Goal: Information Seeking & Learning: Learn about a topic

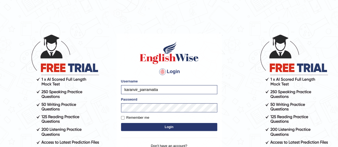
drag, startPoint x: 0, startPoint y: 0, endPoint x: 173, endPoint y: 126, distance: 214.2
click at [173, 126] on button "Login" at bounding box center [169, 127] width 96 height 8
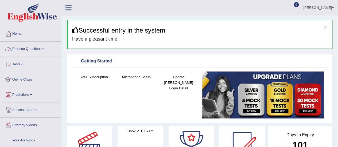
click at [37, 51] on link "Practice Questions" at bounding box center [30, 48] width 61 height 13
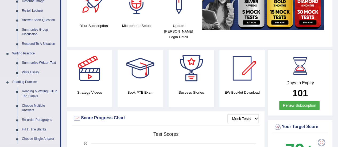
scroll to position [80, 0]
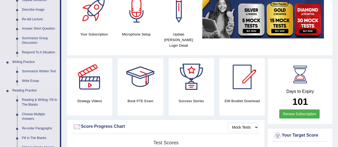
click at [39, 71] on link "Summarize Written Text" at bounding box center [40, 72] width 40 height 10
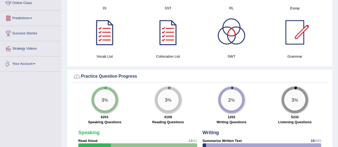
scroll to position [345, 0]
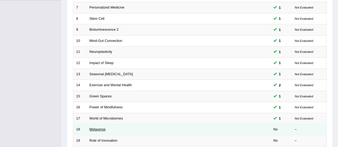
click at [100, 128] on link "Metaverse" at bounding box center [98, 130] width 16 height 4
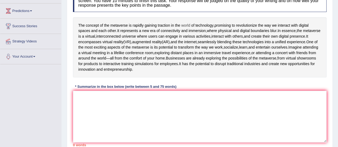
scroll to position [89, 0]
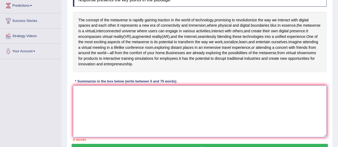
click at [94, 101] on textarea at bounding box center [200, 112] width 254 height 52
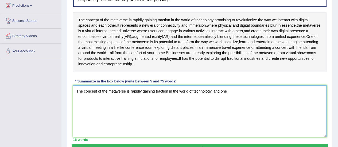
click at [270, 104] on textarea "The concept of the metaverse is rapidly gaining traction in the world of techno…" at bounding box center [200, 112] width 254 height 52
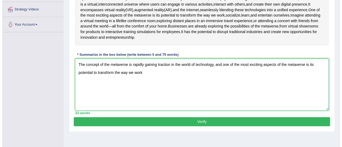
scroll to position [118, 0]
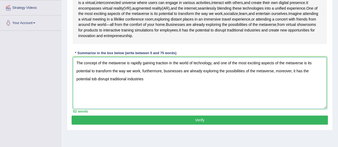
click at [95, 89] on textarea "The concept of the metaverse is rapidly gaining traction in the world of techno…" at bounding box center [200, 83] width 254 height 52
click at [148, 86] on textarea "The concept of the metaverse is rapidly gaining traction in the world of techno…" at bounding box center [200, 83] width 254 height 52
type textarea "The concept of the metaverse is rapidly gaining traction in the world of techno…"
click at [169, 125] on button "Verify" at bounding box center [200, 120] width 256 height 9
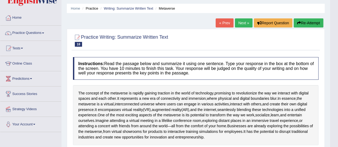
scroll to position [0, 0]
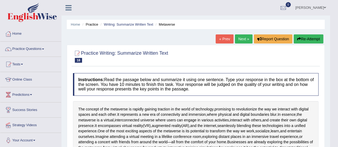
click at [313, 39] on button "Re-Attempt" at bounding box center [309, 38] width 30 height 9
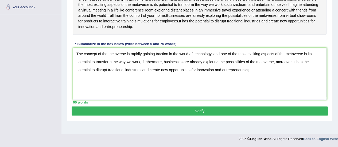
click at [274, 71] on textarea "The concept of the metaverse is rapidly gaining traction in the world of techno…" at bounding box center [200, 74] width 254 height 52
click at [275, 72] on textarea "The concept of the metaverse is rapidly gaining traction in the world of techno…" at bounding box center [200, 74] width 254 height 52
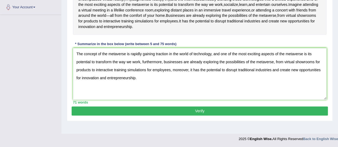
type textarea "The concept of the metaverse is rapidly gaining traction in the world of techno…"
click at [296, 116] on button "Verify" at bounding box center [200, 111] width 256 height 9
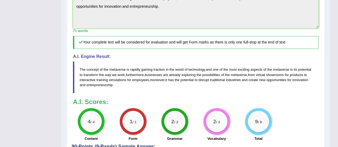
scroll to position [250, 0]
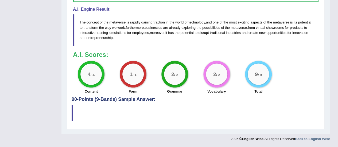
click at [184, 116] on blockquote "." at bounding box center [196, 113] width 248 height 16
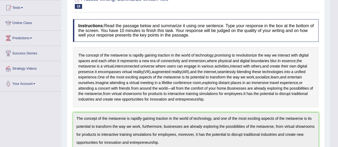
scroll to position [0, 0]
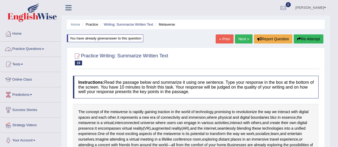
click at [36, 51] on link "Practice Questions" at bounding box center [30, 48] width 61 height 13
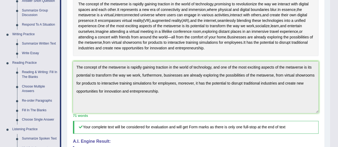
scroll to position [110, 0]
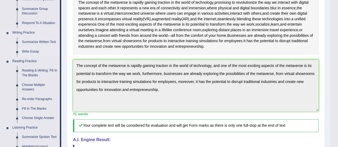
click at [31, 50] on link "Write Essay" at bounding box center [40, 52] width 40 height 10
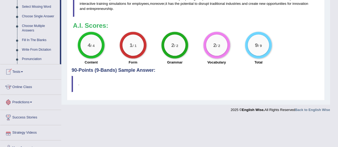
scroll to position [285, 0]
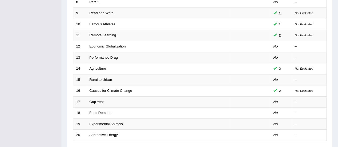
scroll to position [168, 0]
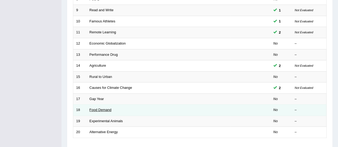
click at [98, 108] on link "Food Demand" at bounding box center [101, 110] width 22 height 4
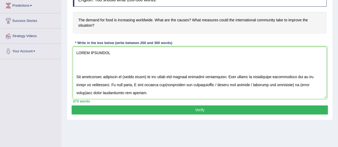
scroll to position [141, 0]
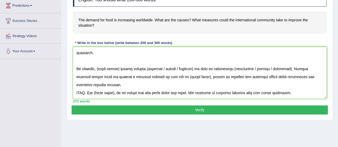
click at [306, 89] on textarea at bounding box center [200, 73] width 254 height 52
drag, startPoint x: 306, startPoint y: 89, endPoint x: 74, endPoint y: 87, distance: 232.6
click at [74, 87] on textarea at bounding box center [200, 73] width 254 height 52
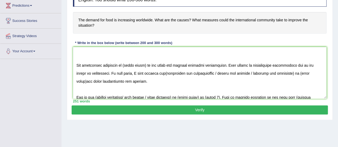
scroll to position [0, 0]
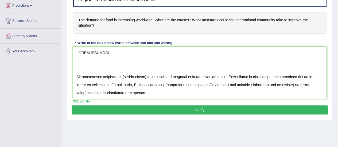
click at [76, 82] on textarea at bounding box center [200, 73] width 254 height 52
drag, startPoint x: 76, startPoint y: 82, endPoint x: 74, endPoint y: 53, distance: 29.3
click at [74, 53] on textarea at bounding box center [200, 73] width 254 height 52
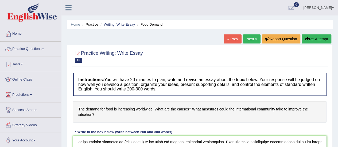
click at [180, 48] on div at bounding box center [200, 56] width 254 height 16
click at [274, 64] on div "Practice Writing: Write Essay 18 Food Demand" at bounding box center [200, 57] width 256 height 19
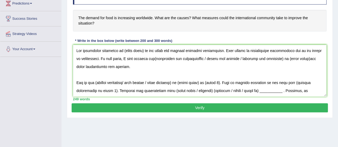
scroll to position [93, 0]
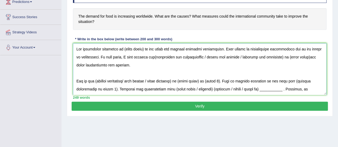
click at [147, 56] on textarea at bounding box center [200, 69] width 254 height 52
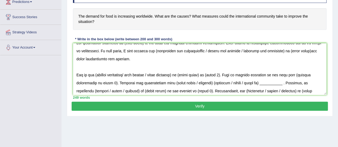
scroll to position [0, 0]
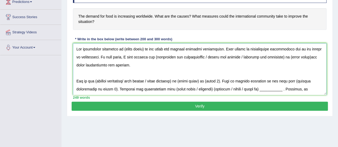
drag, startPoint x: 143, startPoint y: 47, endPoint x: 122, endPoint y: 45, distance: 21.5
click at [122, 45] on textarea at bounding box center [200, 69] width 254 height 52
drag, startPoint x: 203, startPoint y: 55, endPoint x: 148, endPoint y: 57, distance: 54.9
click at [148, 57] on textarea at bounding box center [200, 69] width 254 height 52
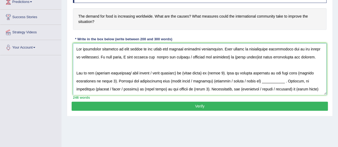
drag, startPoint x: 183, startPoint y: 57, endPoint x: 148, endPoint y: 56, distance: 34.5
click at [148, 56] on textarea at bounding box center [200, 69] width 254 height 52
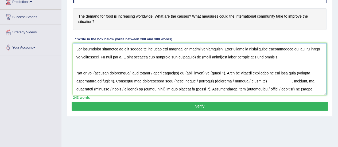
click at [187, 57] on textarea at bounding box center [200, 69] width 254 height 52
drag, startPoint x: 212, startPoint y: 56, endPoint x: 187, endPoint y: 56, distance: 25.1
click at [187, 56] on textarea at bounding box center [200, 69] width 254 height 52
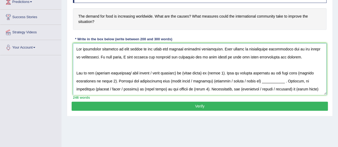
click at [232, 58] on textarea at bounding box center [200, 69] width 254 height 52
click at [234, 59] on textarea at bounding box center [200, 69] width 254 height 52
click at [154, 73] on textarea at bounding box center [200, 69] width 254 height 52
drag, startPoint x: 132, startPoint y: 74, endPoint x: 94, endPoint y: 70, distance: 37.6
click at [94, 70] on textarea at bounding box center [200, 69] width 254 height 52
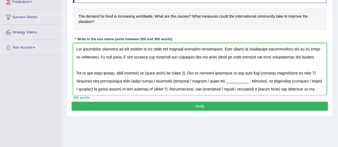
click at [144, 74] on textarea at bounding box center [200, 69] width 254 height 52
drag, startPoint x: 170, startPoint y: 73, endPoint x: 149, endPoint y: 72, distance: 21.1
click at [149, 72] on textarea at bounding box center [200, 69] width 254 height 52
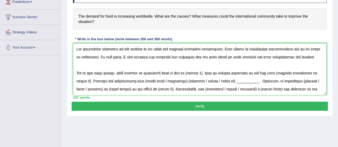
drag, startPoint x: 207, startPoint y: 72, endPoint x: 193, endPoint y: 72, distance: 14.2
click at [193, 72] on textarea at bounding box center [200, 69] width 254 height 52
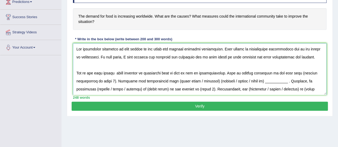
drag, startPoint x: 114, startPoint y: 80, endPoint x: 298, endPoint y: 70, distance: 184.2
click at [298, 70] on textarea at bounding box center [200, 69] width 254 height 52
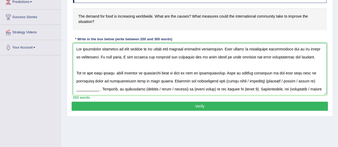
drag, startPoint x: 261, startPoint y: 80, endPoint x: 220, endPoint y: 78, distance: 40.7
click at [220, 78] on textarea at bounding box center [200, 69] width 254 height 52
drag, startPoint x: 283, startPoint y: 80, endPoint x: 266, endPoint y: 79, distance: 17.4
click at [266, 79] on textarea at bounding box center [200, 69] width 254 height 52
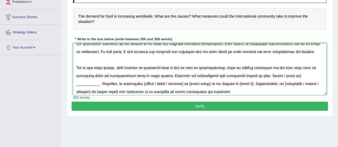
scroll to position [11, 0]
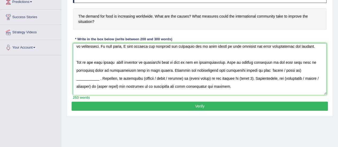
drag, startPoint x: 101, startPoint y: 89, endPoint x: 279, endPoint y: 69, distance: 178.3
click at [279, 69] on textarea at bounding box center [200, 69] width 254 height 52
drag, startPoint x: 160, startPoint y: 78, endPoint x: 143, endPoint y: 76, distance: 16.9
click at [143, 76] on textarea at bounding box center [200, 69] width 254 height 52
drag, startPoint x: 130, startPoint y: 77, endPoint x: 117, endPoint y: 75, distance: 13.5
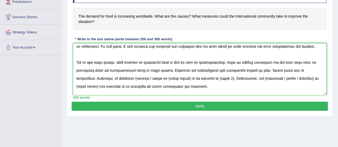
click at [117, 75] on textarea at bounding box center [200, 69] width 254 height 52
drag, startPoint x: 153, startPoint y: 77, endPoint x: 131, endPoint y: 77, distance: 21.9
click at [131, 77] on textarea at bounding box center [200, 69] width 254 height 52
drag, startPoint x: 193, startPoint y: 78, endPoint x: 180, endPoint y: 79, distance: 13.4
click at [180, 79] on textarea at bounding box center [200, 69] width 254 height 52
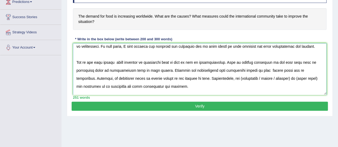
click at [116, 79] on textarea at bounding box center [200, 69] width 254 height 52
drag, startPoint x: 159, startPoint y: 78, endPoint x: 135, endPoint y: 76, distance: 23.9
click at [135, 76] on textarea at bounding box center [200, 69] width 254 height 52
click at [200, 80] on textarea at bounding box center [200, 69] width 254 height 52
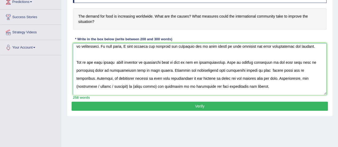
drag, startPoint x: 108, startPoint y: 84, endPoint x: 87, endPoint y: 86, distance: 20.7
click at [87, 86] on textarea at bounding box center [200, 69] width 254 height 52
drag, startPoint x: 317, startPoint y: 76, endPoint x: 285, endPoint y: 79, distance: 32.2
click at [285, 79] on textarea at bounding box center [200, 69] width 254 height 52
drag, startPoint x: 86, startPoint y: 86, endPoint x: 303, endPoint y: 78, distance: 217.8
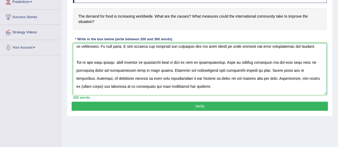
click at [303, 78] on textarea at bounding box center [200, 69] width 254 height 52
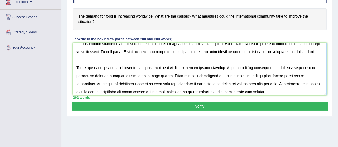
scroll to position [0, 0]
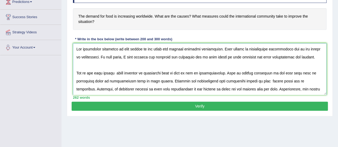
drag, startPoint x: 248, startPoint y: 87, endPoint x: 51, endPoint y: 43, distance: 201.3
click at [51, 43] on div "Toggle navigation Home Practice Questions Speaking Practice Read Aloud Repeat S…" at bounding box center [169, 46] width 338 height 278
click at [130, 64] on textarea at bounding box center [200, 69] width 254 height 52
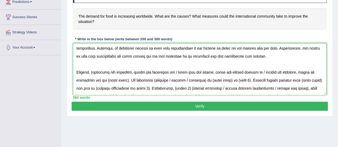
scroll to position [42, 0]
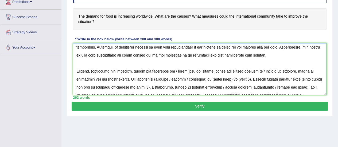
drag, startPoint x: 259, startPoint y: 71, endPoint x: 94, endPoint y: 70, distance: 165.2
click at [94, 70] on textarea at bounding box center [200, 69] width 254 height 52
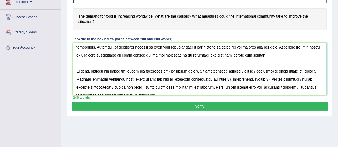
drag, startPoint x: 195, startPoint y: 70, endPoint x: 166, endPoint y: 69, distance: 29.4
click at [166, 69] on textarea at bounding box center [200, 69] width 254 height 52
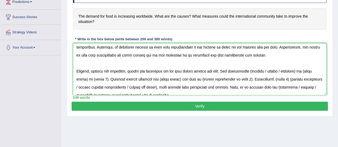
drag, startPoint x: 278, startPoint y: 70, endPoint x: 247, endPoint y: 70, distance: 31.5
click at [247, 70] on textarea at bounding box center [200, 69] width 254 height 52
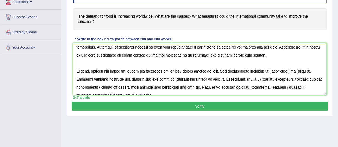
click at [264, 70] on textarea at bounding box center [200, 69] width 254 height 52
drag, startPoint x: 310, startPoint y: 71, endPoint x: 258, endPoint y: 69, distance: 51.6
click at [258, 69] on textarea at bounding box center [200, 69] width 254 height 52
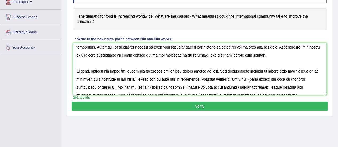
drag, startPoint x: 271, startPoint y: 78, endPoint x: 250, endPoint y: 78, distance: 21.4
click at [250, 78] on textarea at bounding box center [200, 69] width 254 height 52
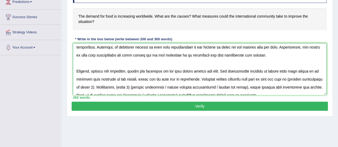
drag, startPoint x: 113, startPoint y: 87, endPoint x: 290, endPoint y: 76, distance: 177.9
click at [290, 76] on textarea at bounding box center [200, 69] width 254 height 52
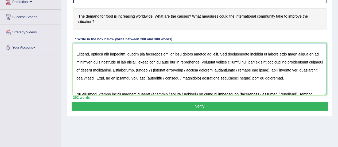
scroll to position [60, 0]
drag, startPoint x: 252, startPoint y: 69, endPoint x: 149, endPoint y: 67, distance: 102.7
click at [149, 67] on textarea at bounding box center [200, 69] width 254 height 52
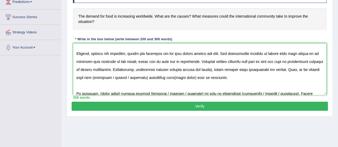
click at [226, 69] on textarea at bounding box center [200, 69] width 254 height 52
drag, startPoint x: 140, startPoint y: 76, endPoint x: 102, endPoint y: 76, distance: 37.4
click at [102, 76] on textarea at bounding box center [200, 69] width 254 height 52
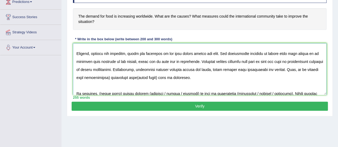
click at [102, 76] on textarea at bounding box center [200, 69] width 254 height 52
click at [118, 75] on textarea at bounding box center [200, 69] width 254 height 52
drag, startPoint x: 167, startPoint y: 77, endPoint x: 145, endPoint y: 75, distance: 22.4
click at [145, 75] on textarea at bounding box center [200, 69] width 254 height 52
click at [243, 78] on textarea at bounding box center [200, 69] width 254 height 52
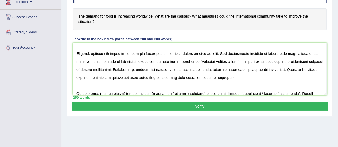
drag, startPoint x: 235, startPoint y: 15, endPoint x: 252, endPoint y: 17, distance: 17.2
click at [252, 17] on h4 "The demand for food is increasing worldwide. What are the causes? What measures…" at bounding box center [200, 19] width 254 height 22
click at [253, 77] on textarea at bounding box center [200, 69] width 254 height 52
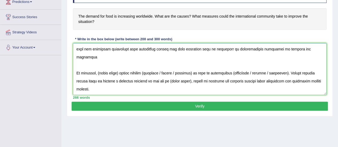
scroll to position [92, 0]
drag, startPoint x: 119, startPoint y: 70, endPoint x: 98, endPoint y: 67, distance: 21.1
click at [98, 67] on textarea at bounding box center [200, 69] width 254 height 52
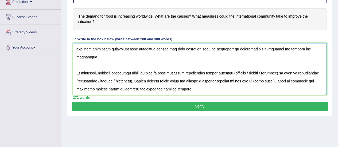
drag, startPoint x: 280, startPoint y: 70, endPoint x: 244, endPoint y: 67, distance: 35.5
click at [244, 67] on textarea at bounding box center [200, 69] width 254 height 52
click at [230, 71] on textarea at bounding box center [200, 69] width 254 height 52
drag, startPoint x: 316, startPoint y: 69, endPoint x: 299, endPoint y: 71, distance: 17.5
click at [299, 71] on textarea at bounding box center [200, 69] width 254 height 52
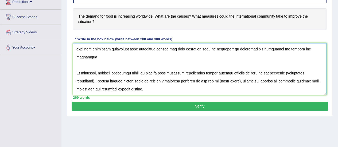
click at [279, 70] on textarea at bounding box center [200, 69] width 254 height 52
drag, startPoint x: 316, startPoint y: 68, endPoint x: 297, endPoint y: 68, distance: 19.3
click at [297, 68] on textarea at bounding box center [200, 69] width 254 height 52
click at [207, 78] on textarea at bounding box center [200, 69] width 254 height 52
click at [206, 76] on textarea at bounding box center [200, 69] width 254 height 52
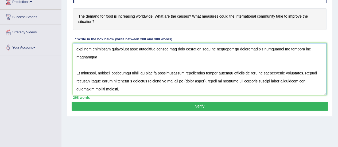
drag, startPoint x: 204, startPoint y: 76, endPoint x: 184, endPoint y: 76, distance: 19.8
click at [184, 76] on textarea at bounding box center [200, 69] width 254 height 52
click at [206, 79] on textarea at bounding box center [200, 69] width 254 height 52
click at [223, 82] on textarea at bounding box center [200, 69] width 254 height 52
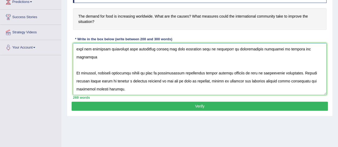
type textarea "The increasing influence of food demand on our lives has ignited numerous discu…"
click at [217, 102] on button "Verify" at bounding box center [200, 106] width 256 height 9
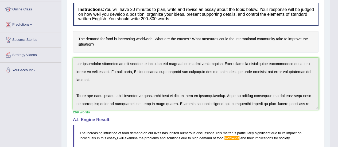
scroll to position [0, 0]
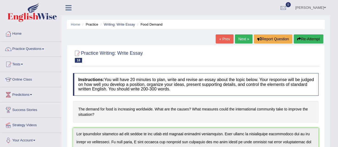
click at [309, 40] on button "Re-Attempt" at bounding box center [309, 38] width 30 height 9
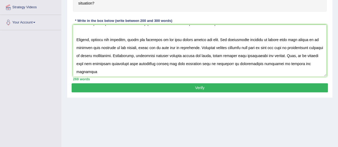
scroll to position [54, 0]
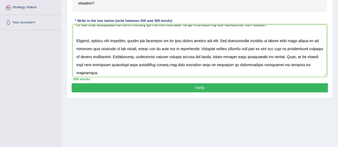
click at [308, 48] on textarea at bounding box center [200, 51] width 254 height 52
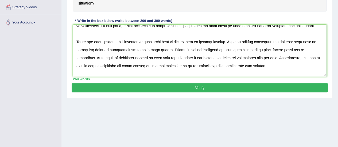
scroll to position [0, 0]
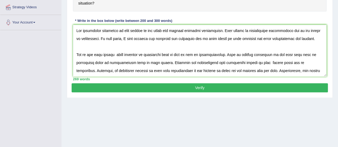
click at [240, 40] on textarea at bounding box center [200, 51] width 254 height 52
type textarea "The increasing influence of food demand on our lives has ignited numerous discu…"
click at [247, 88] on button "Verify" at bounding box center [200, 87] width 256 height 9
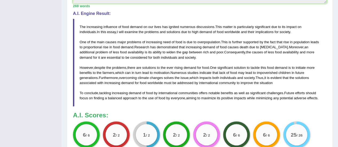
scroll to position [179, 0]
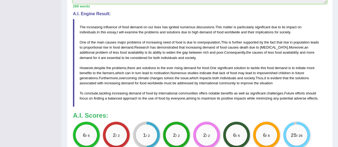
click at [120, 106] on div "Instructions: You will have 20 minutes to plan, write and revise an essay about…" at bounding box center [200, 26] width 256 height 264
drag, startPoint x: 103, startPoint y: 94, endPoint x: 154, endPoint y: 103, distance: 52.1
click at [154, 103] on blockquote "The increasing influence of food demand on our lives has ignited numerous discu…" at bounding box center [200, 63] width 254 height 88
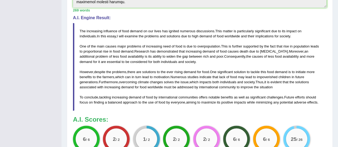
scroll to position [176, 0]
